Goal: Contribute content

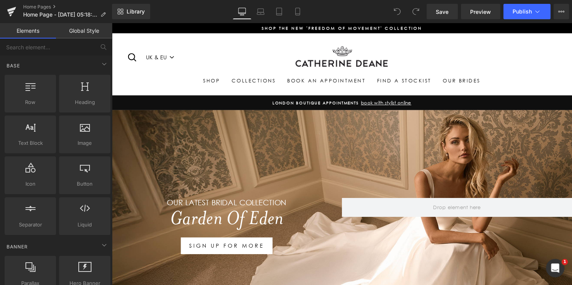
click at [333, 146] on div "Our LATEST BRIDAL COLLECTION Heading Garden Of Eden Heading sign up for more Bu…" at bounding box center [344, 225] width 467 height 228
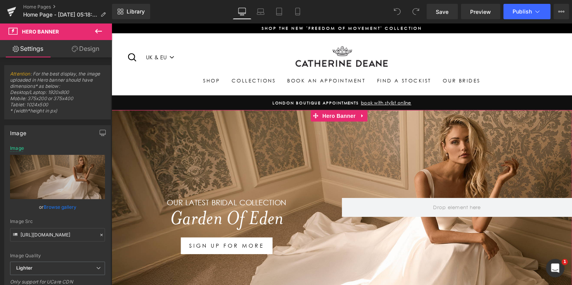
click at [339, 138] on div "Our LATEST BRIDAL COLLECTION Heading Garden Of Eden Heading sign up for more Bu…" at bounding box center [344, 225] width 467 height 228
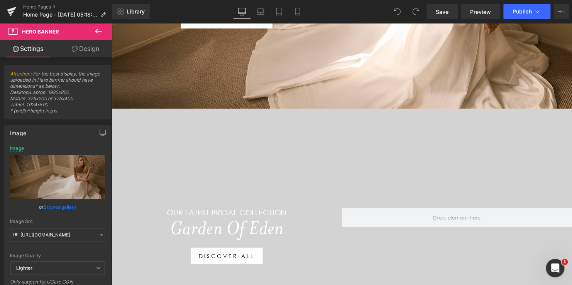
scroll to position [231, 0]
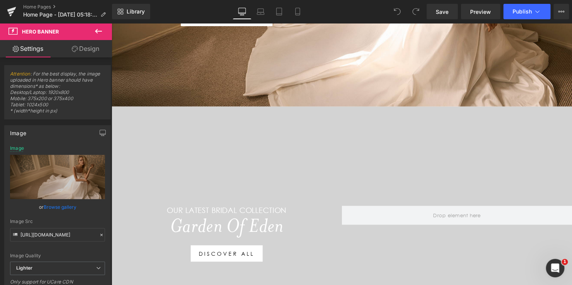
click at [334, 132] on div at bounding box center [344, 233] width 467 height 251
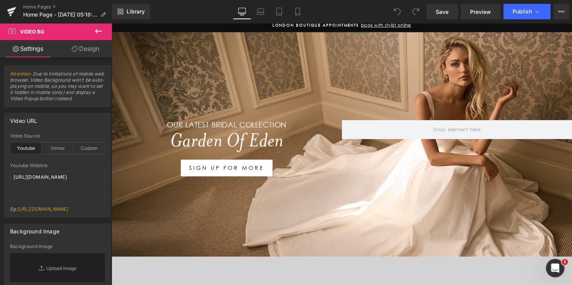
scroll to position [39, 0]
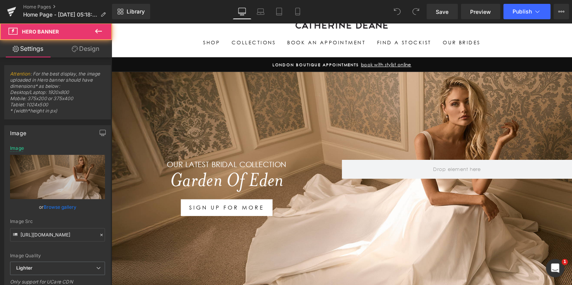
click at [332, 130] on div "Our LATEST BRIDAL COLLECTION Heading Garden Of Eden Heading sign up for more Bu…" at bounding box center [344, 187] width 467 height 228
click at [341, 93] on div "Our LATEST BRIDAL COLLECTION Heading Garden Of Eden Heading sign up for more Bu…" at bounding box center [344, 187] width 467 height 228
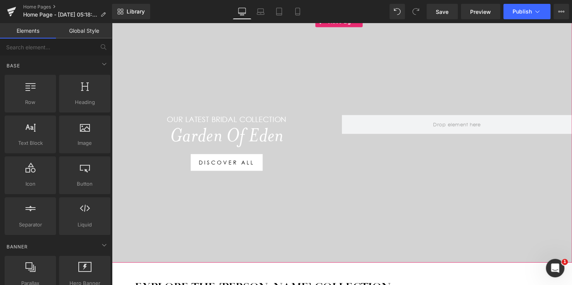
scroll to position [77, 0]
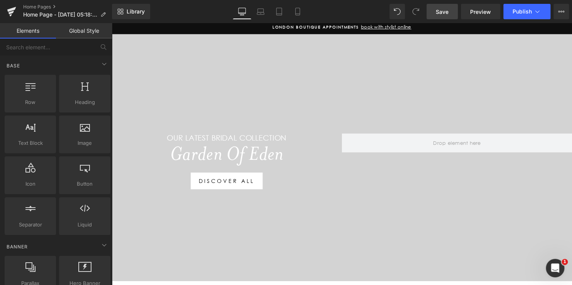
click at [444, 12] on span "Save" at bounding box center [441, 12] width 13 height 8
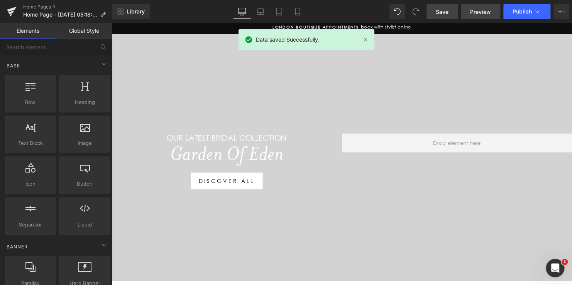
click at [478, 10] on span "Preview" at bounding box center [480, 12] width 21 height 8
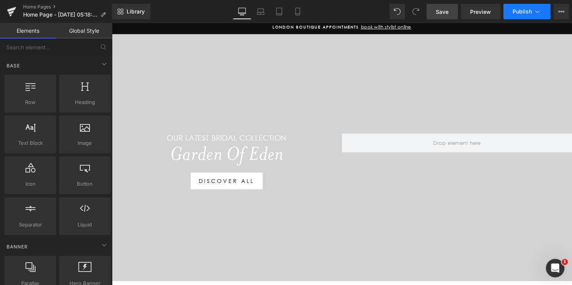
click at [521, 12] on span "Publish" at bounding box center [521, 11] width 19 height 6
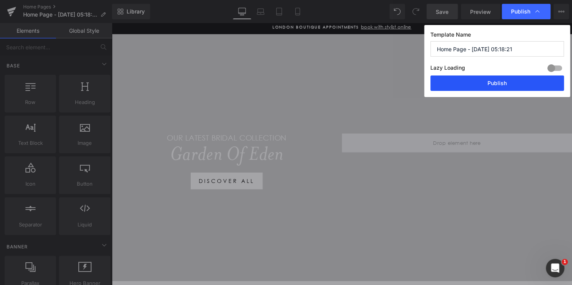
click at [497, 83] on button "Publish" at bounding box center [496, 83] width 133 height 15
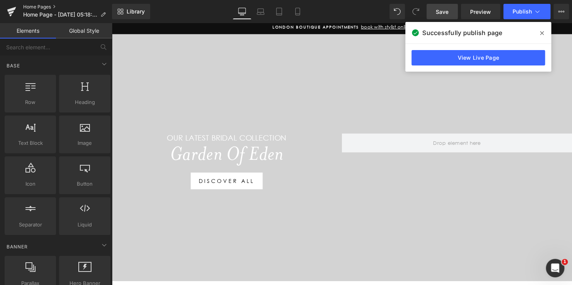
click at [35, 7] on link "Home Pages" at bounding box center [67, 7] width 89 height 6
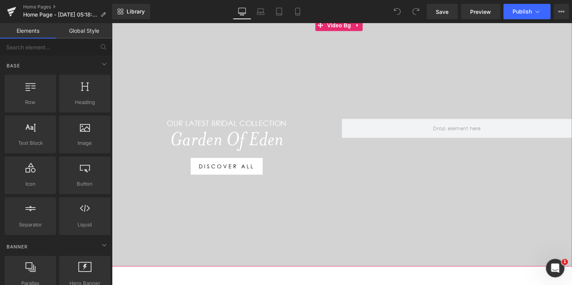
scroll to position [116, 0]
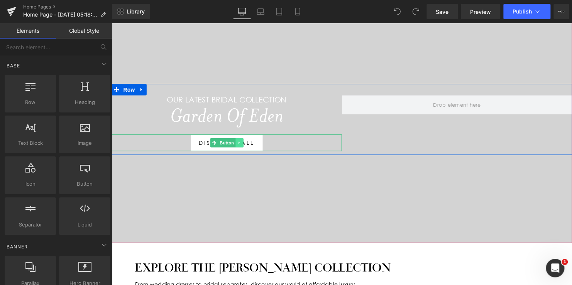
click at [237, 147] on link at bounding box center [241, 144] width 8 height 9
click at [210, 146] on link "Button" at bounding box center [211, 144] width 25 height 9
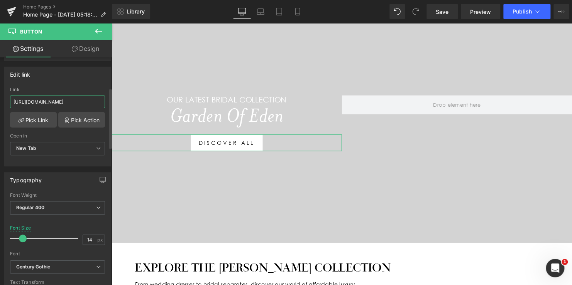
click at [79, 103] on input "[URL][DOMAIN_NAME]" at bounding box center [57, 102] width 95 height 13
click at [29, 120] on link "Pick Link" at bounding box center [33, 119] width 47 height 15
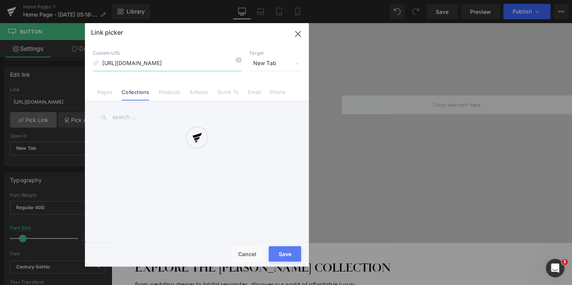
scroll to position [0, 26]
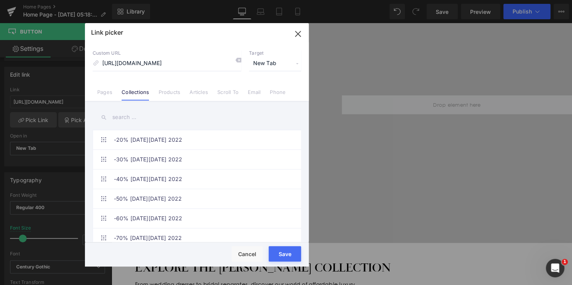
click at [133, 121] on input "text" at bounding box center [197, 117] width 208 height 17
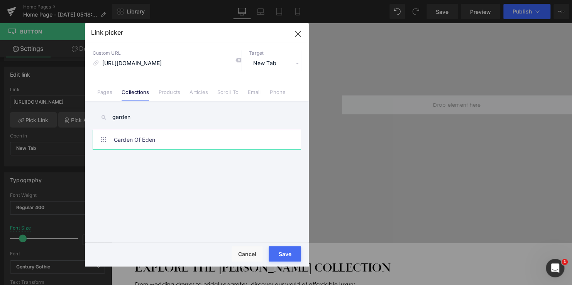
type input "garden"
click at [136, 143] on link "Garden Of Eden" at bounding box center [199, 139] width 170 height 19
click at [282, 255] on div "Rendering Content" at bounding box center [285, 255] width 47 height 8
click at [282, 250] on button "Save" at bounding box center [284, 253] width 32 height 15
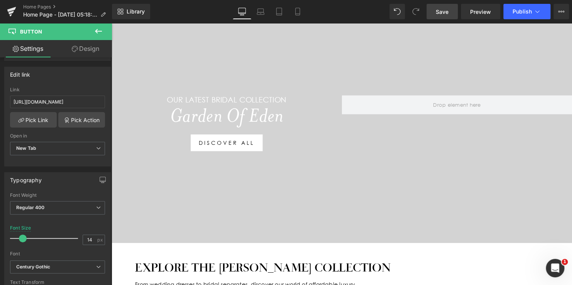
click at [445, 12] on span "Save" at bounding box center [441, 12] width 13 height 8
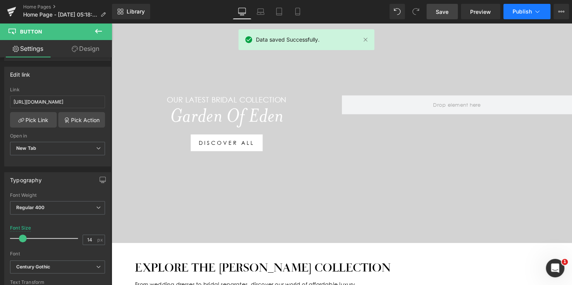
click at [518, 9] on span "Publish" at bounding box center [521, 11] width 19 height 6
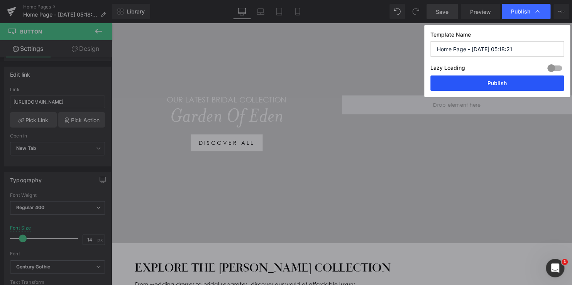
click at [492, 85] on button "Publish" at bounding box center [496, 83] width 133 height 15
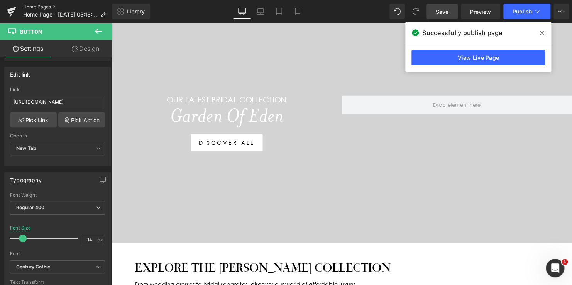
click at [47, 9] on link "Home Pages" at bounding box center [67, 7] width 89 height 6
